Goal: Task Accomplishment & Management: Manage account settings

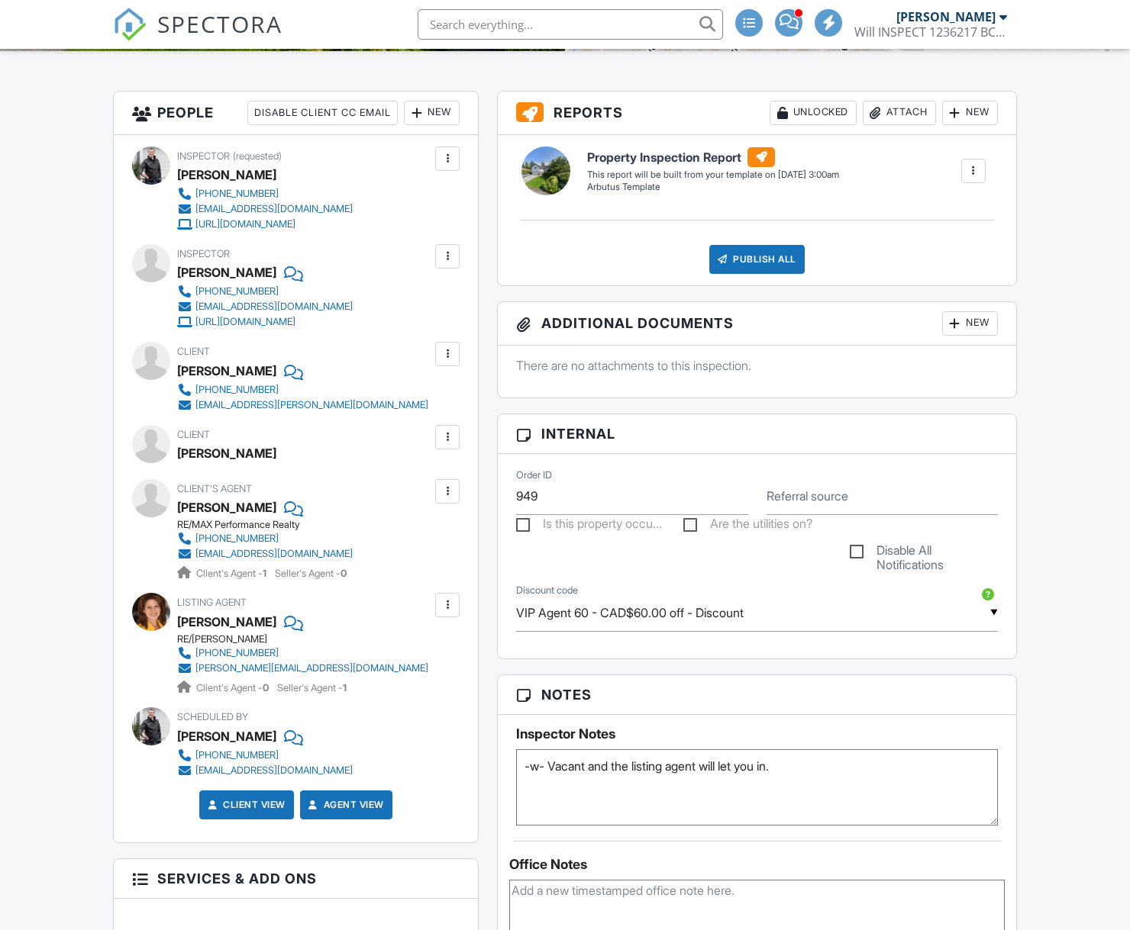
scroll to position [376, 0]
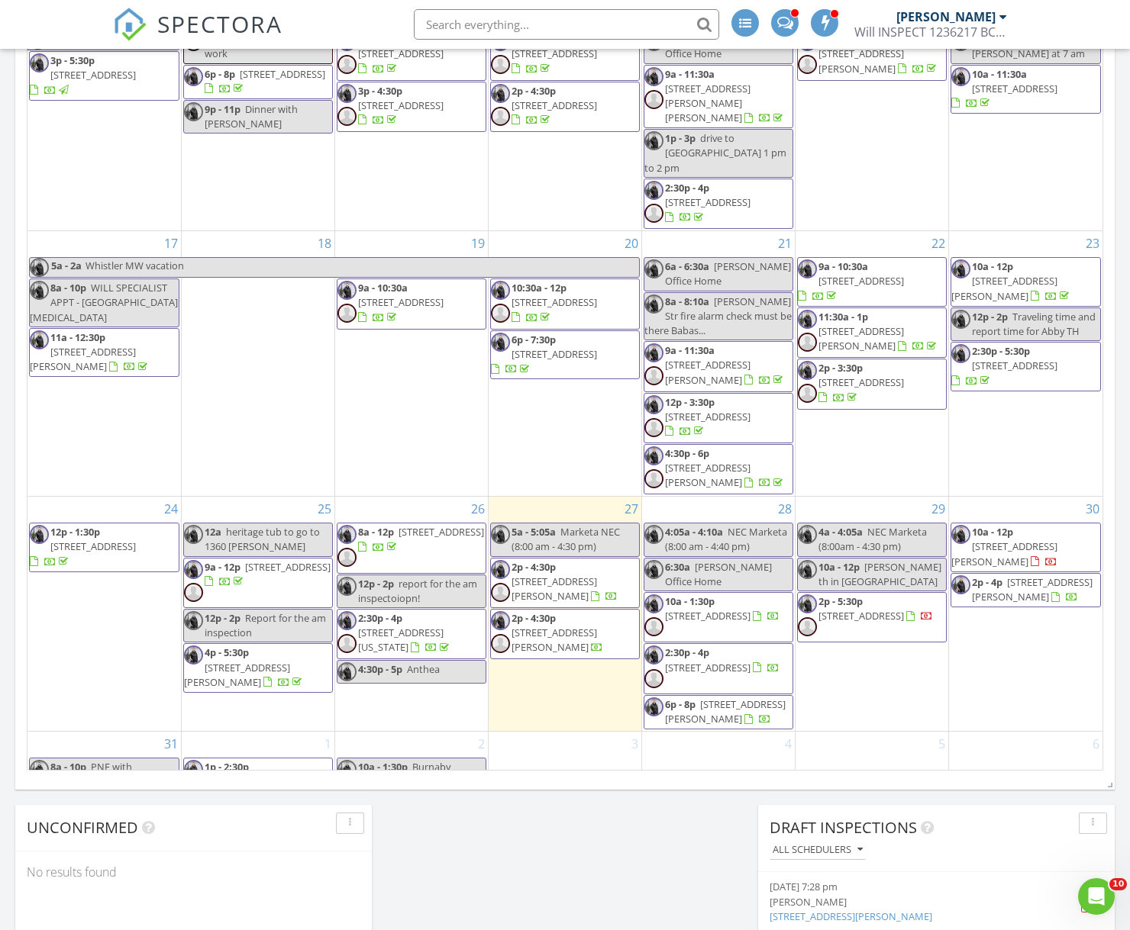
scroll to position [1029, 0]
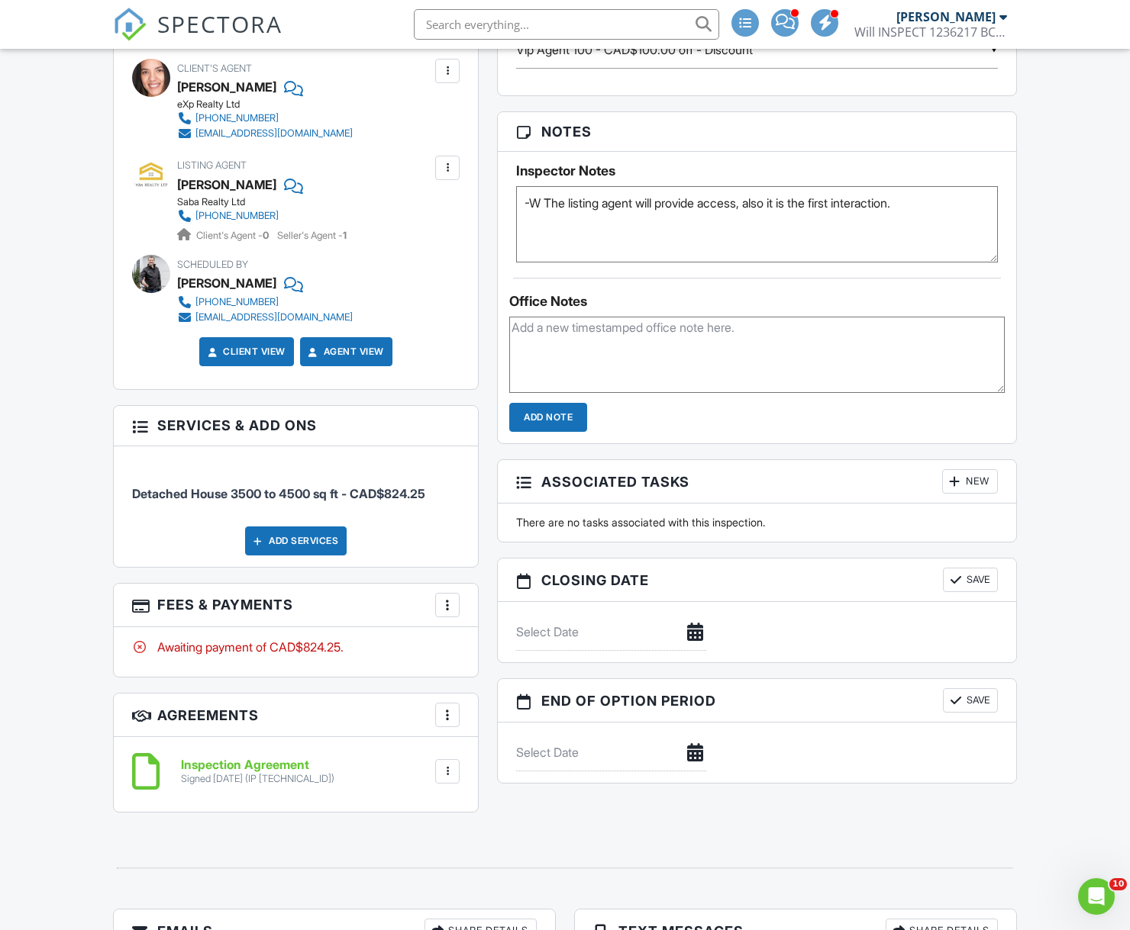
scroll to position [944, 0]
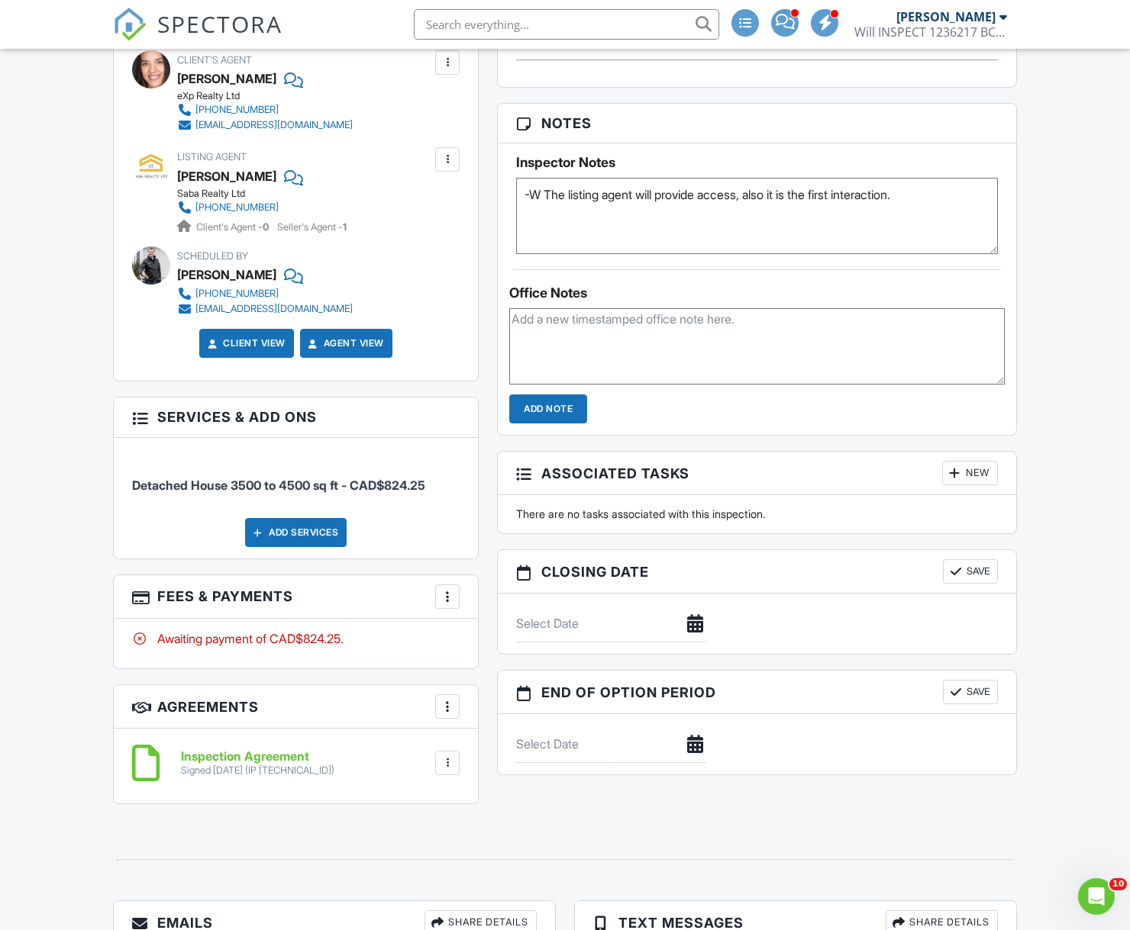
click at [441, 590] on div at bounding box center [447, 596] width 15 height 15
click at [509, 761] on div "Paid In Full" at bounding box center [523, 758] width 147 height 18
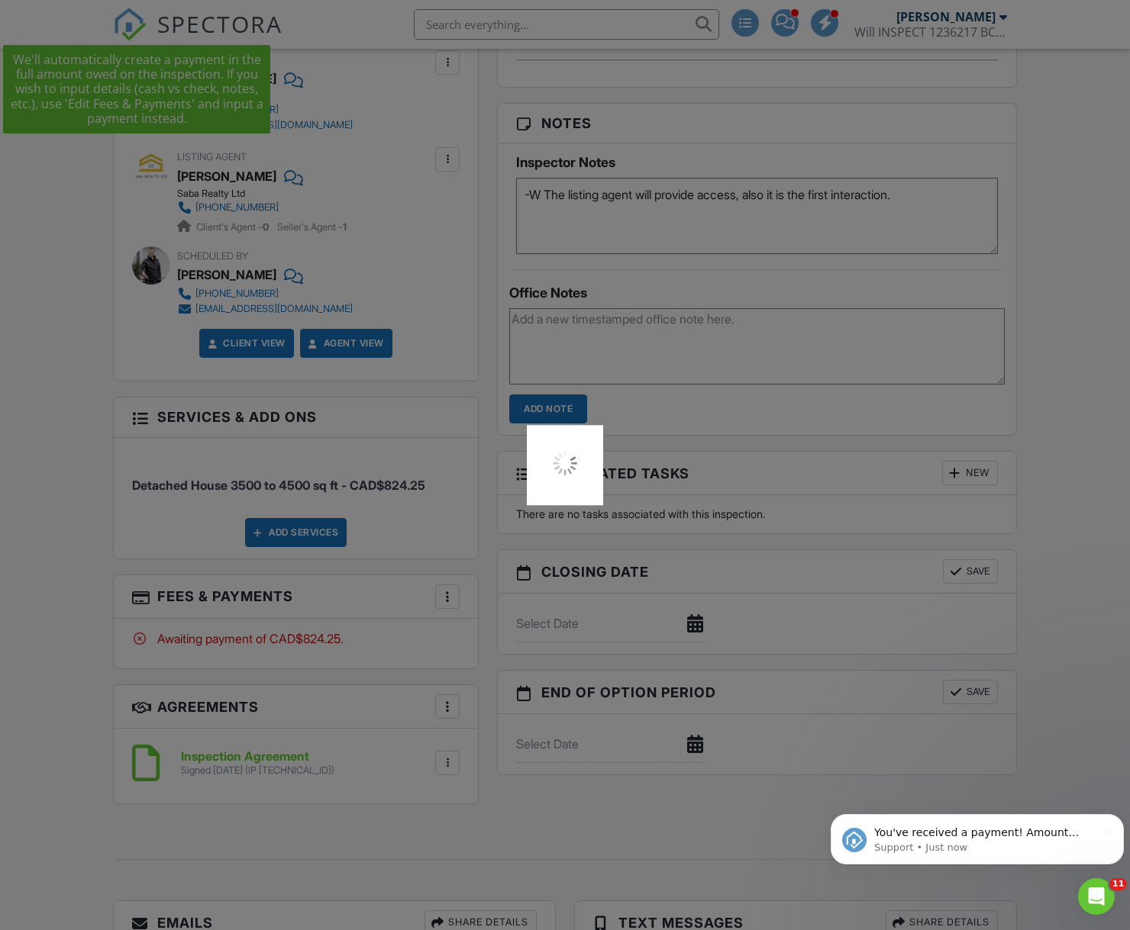
scroll to position [0, 0]
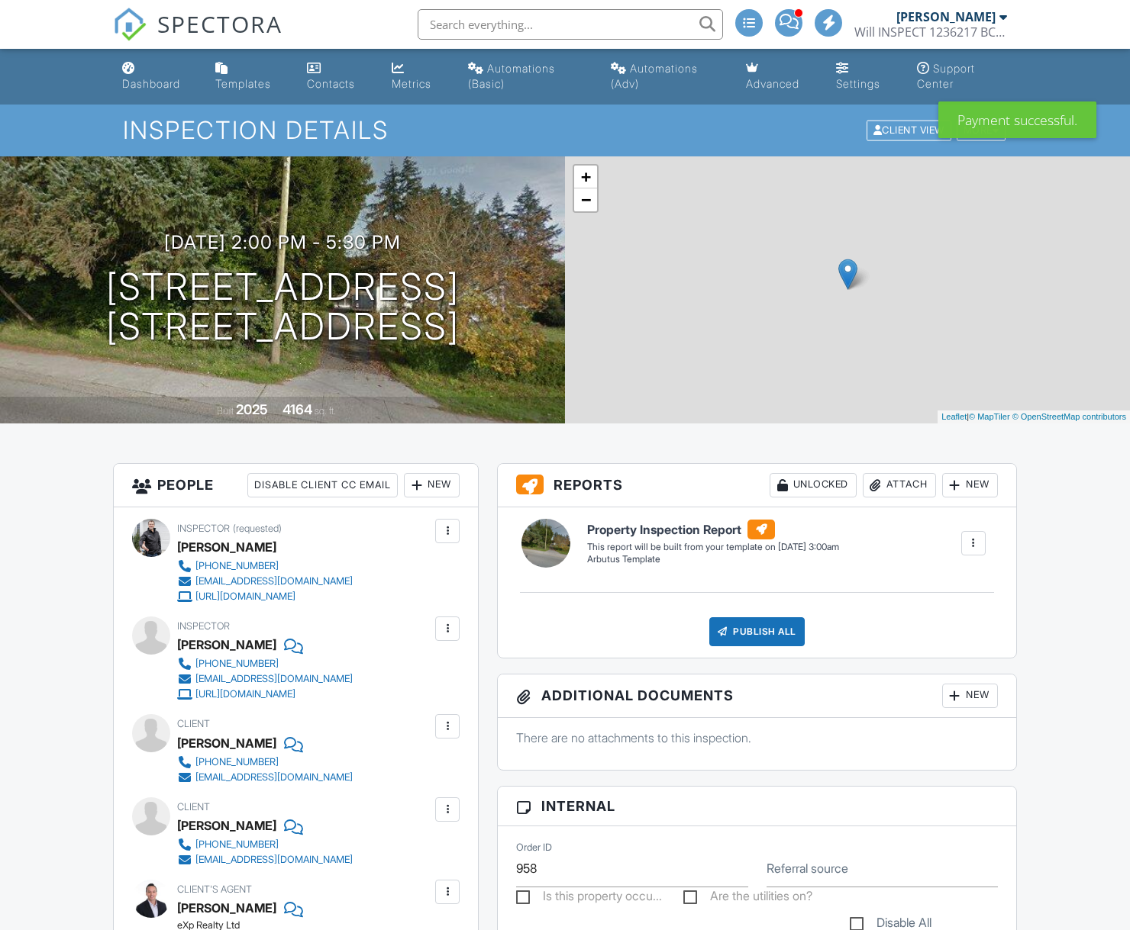
click at [174, 69] on link "Dashboard" at bounding box center [156, 77] width 81 height 44
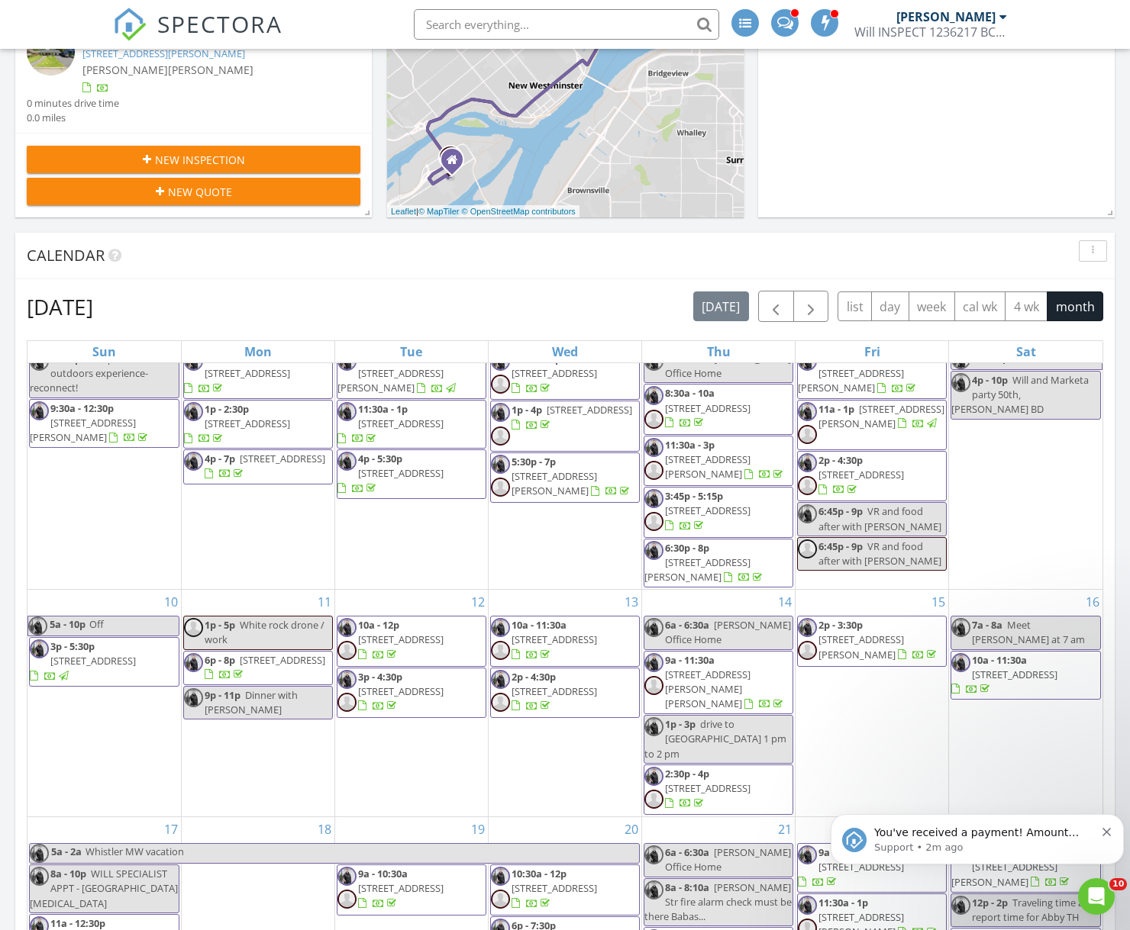
scroll to position [234, 0]
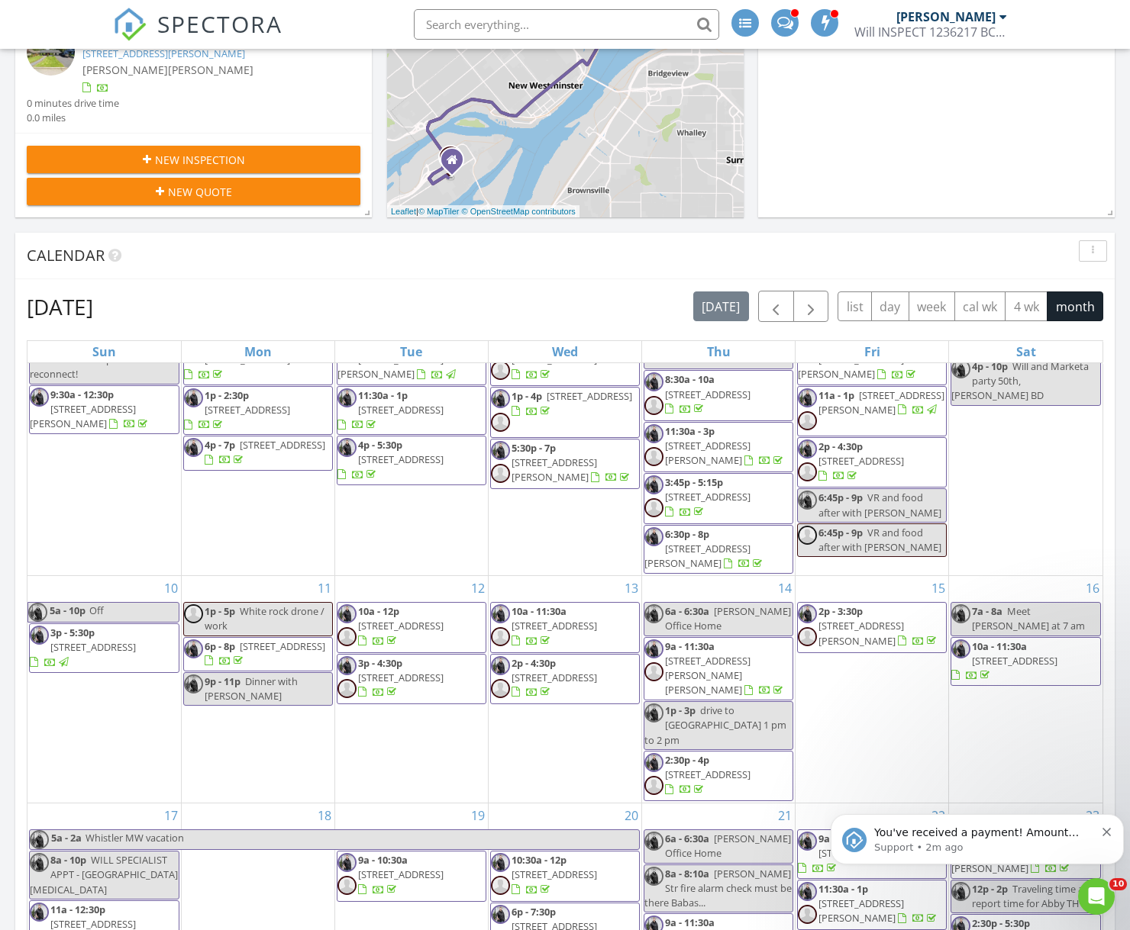
click at [1108, 830] on icon "Dismiss notification" at bounding box center [1106, 832] width 8 height 8
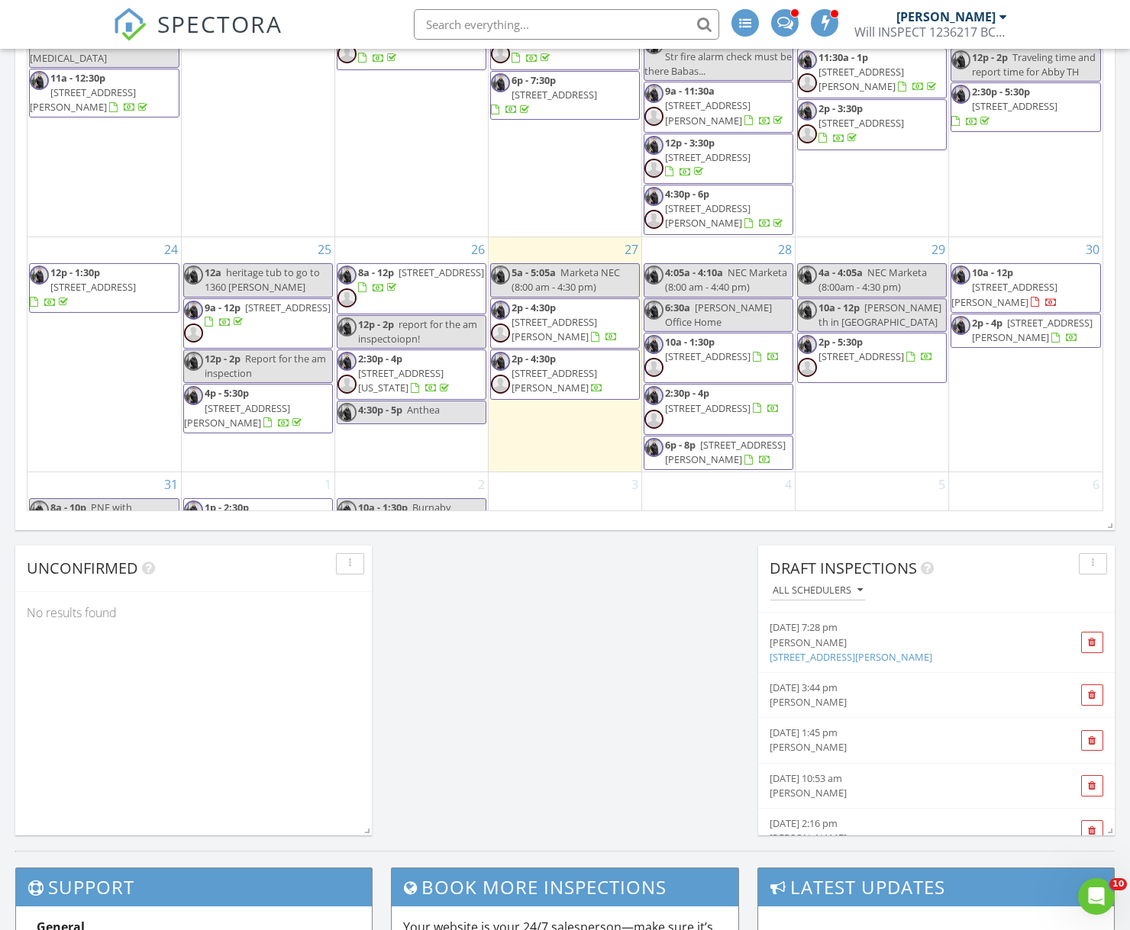
scroll to position [1281, 0]
